Goal: Transaction & Acquisition: Purchase product/service

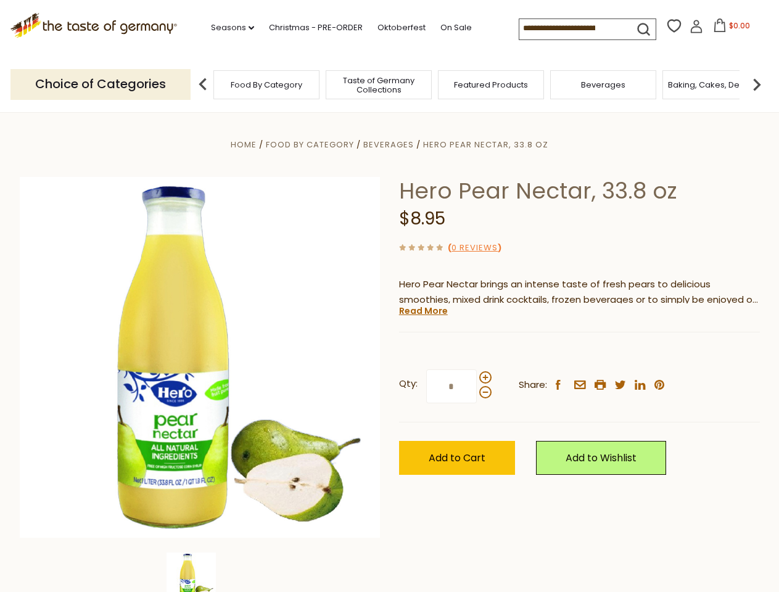
click at [389, 296] on div "Home Food By Category [GEOGRAPHIC_DATA] Hero Pear Nectar, 33.8 oz Hero Pear Nec…" at bounding box center [389, 374] width 759 height 475
click at [228, 28] on link "Seasons dropdown_arrow" at bounding box center [232, 28] width 43 height 14
click at [729, 29] on span "$0.00" at bounding box center [739, 25] width 21 height 10
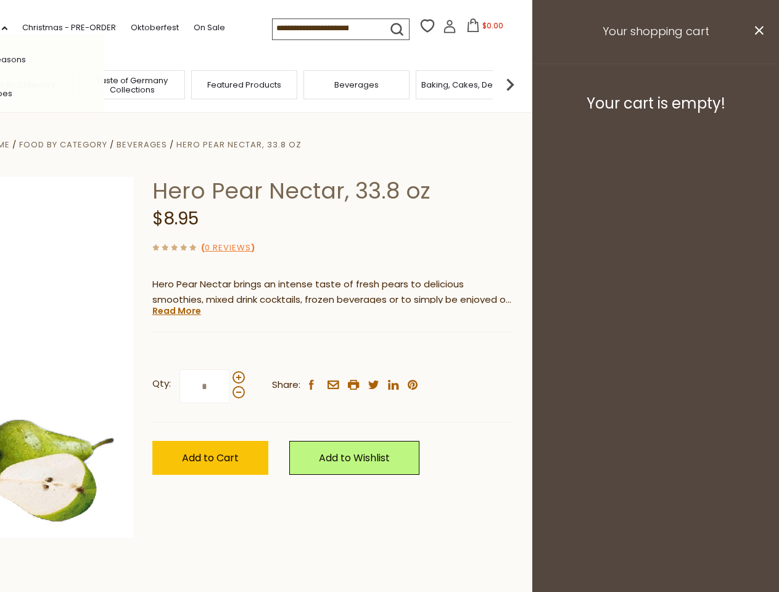
click at [104, 84] on div "All Seasons Recipes Game Day [DATE] [DATE] [DATE][PERSON_NAME] [DATE] Springfes…" at bounding box center [34, 296] width 140 height 523
click at [523, 84] on img at bounding box center [510, 84] width 25 height 25
click at [389, 352] on div "Qty: * Share: facebook email printer twitter linkedin pinterest" at bounding box center [332, 387] width 361 height 72
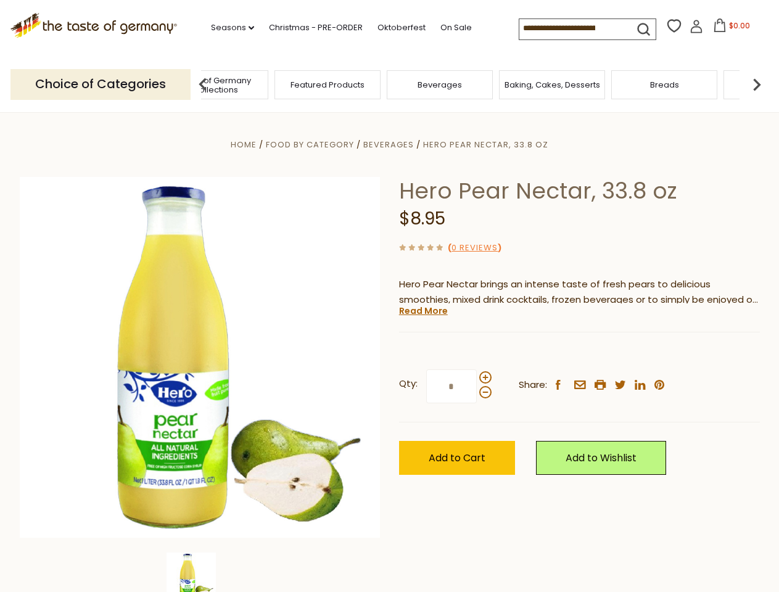
click at [200, 573] on img at bounding box center [191, 577] width 49 height 49
click at [423, 311] on link "Read More" at bounding box center [423, 311] width 49 height 12
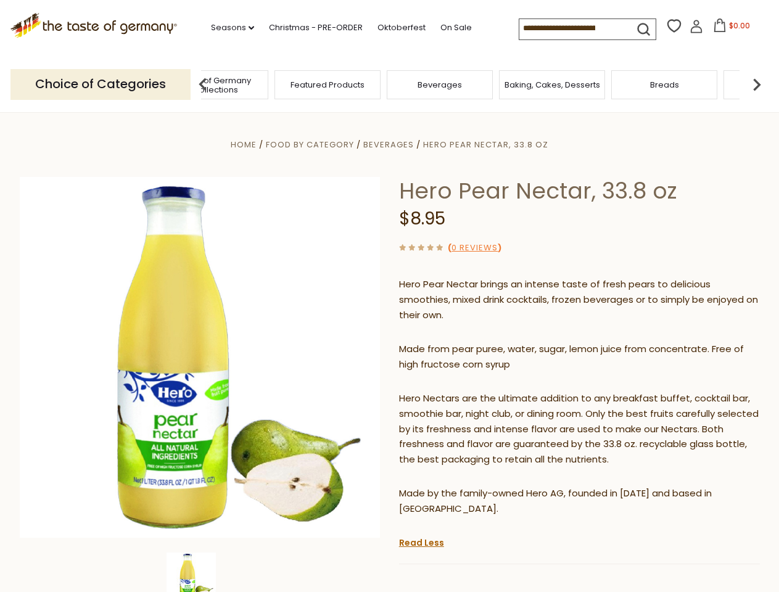
click at [485, 391] on p "Hero Nectars are the ultimate addition to any breakfast buffet, cocktail bar, s…" at bounding box center [579, 429] width 361 height 77
